Goal: Obtain resource: Download file/media

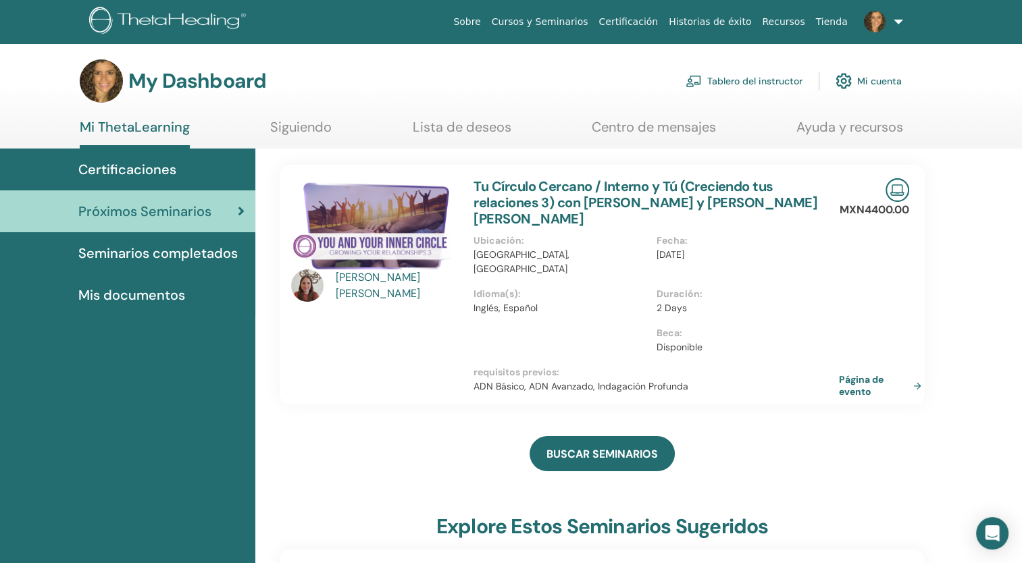
click at [149, 164] on span "Certificaciones" at bounding box center [127, 169] width 98 height 20
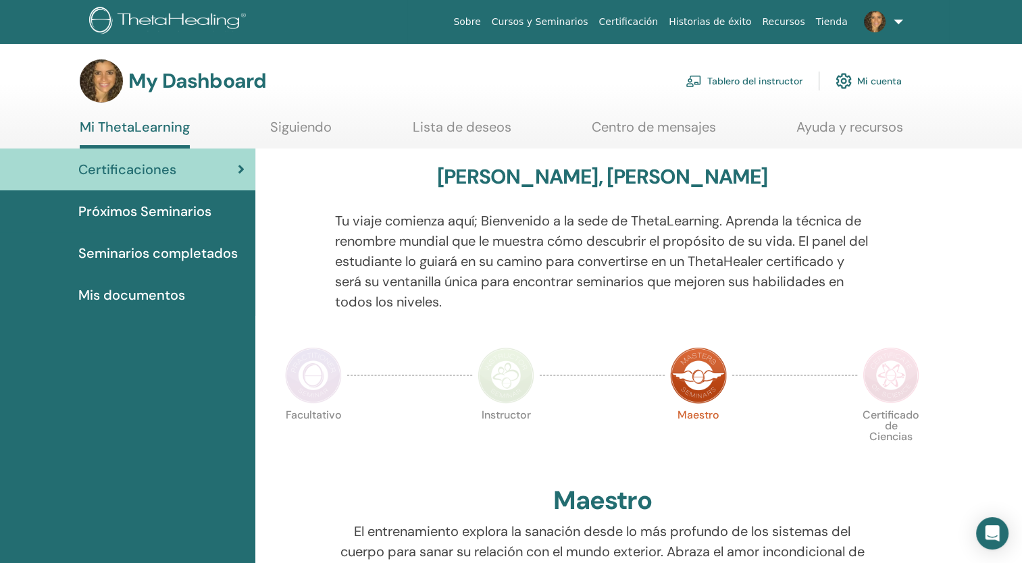
click at [146, 253] on span "Seminarios completados" at bounding box center [157, 253] width 159 height 20
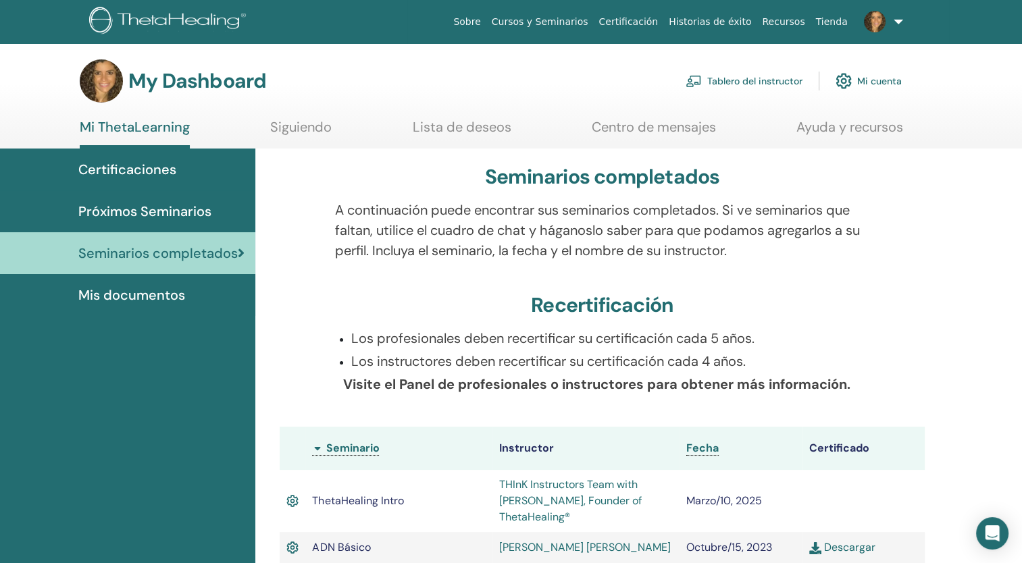
click at [159, 297] on span "Mis documentos" at bounding box center [131, 295] width 107 height 20
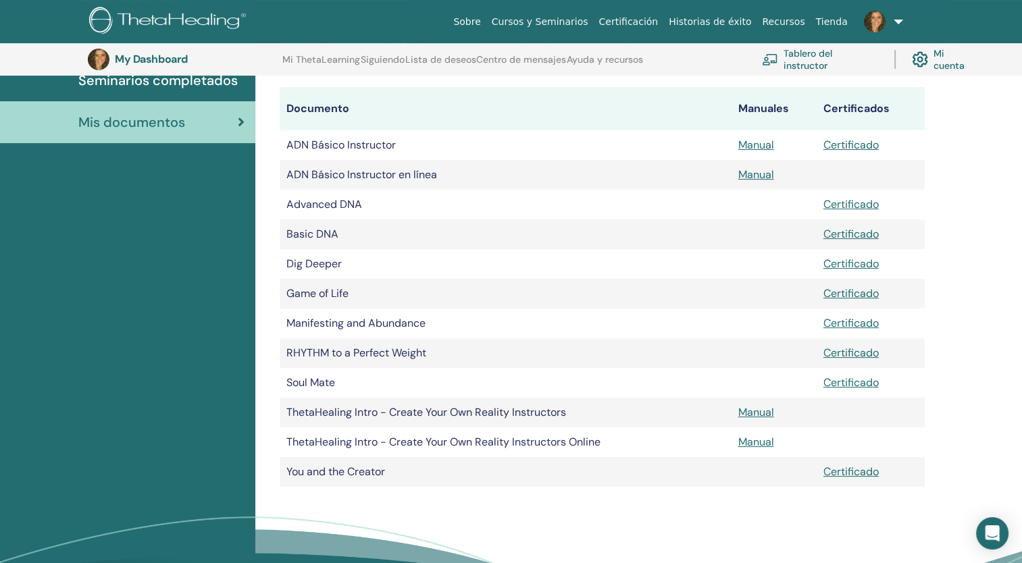
scroll to position [199, 0]
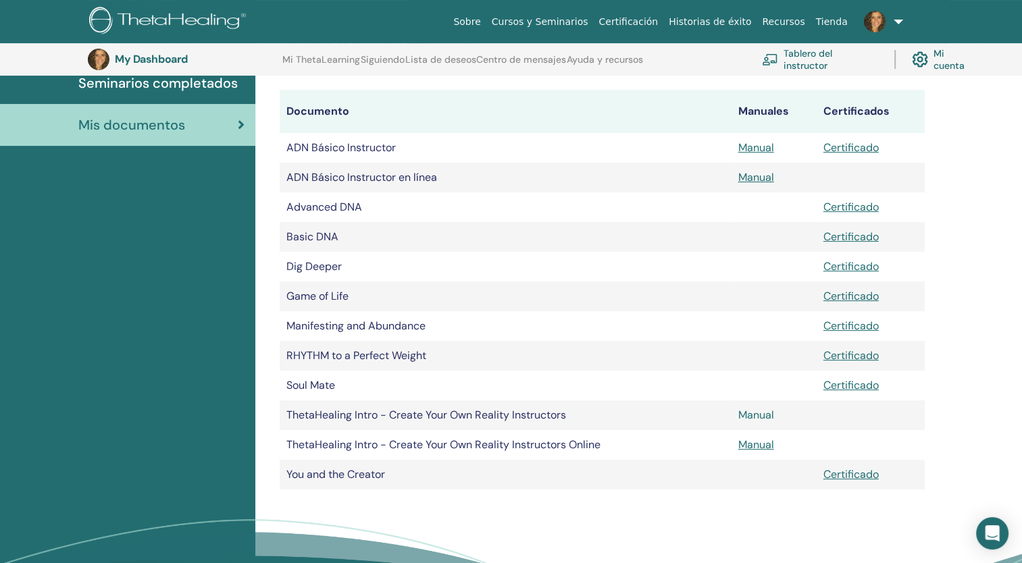
click at [754, 415] on link "Manual" at bounding box center [756, 415] width 36 height 14
click at [754, 411] on link "Manual" at bounding box center [756, 415] width 36 height 14
